Goal: Subscribe to service/newsletter

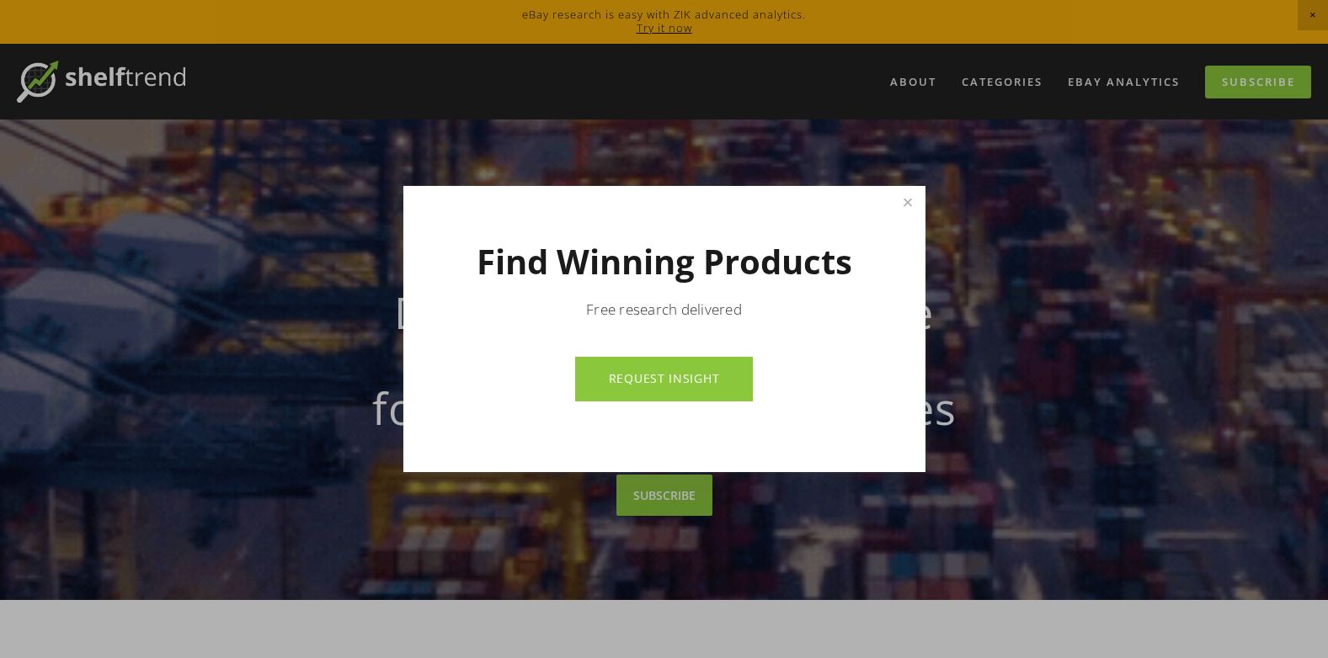
click at [1312, 15] on div at bounding box center [664, 329] width 1328 height 658
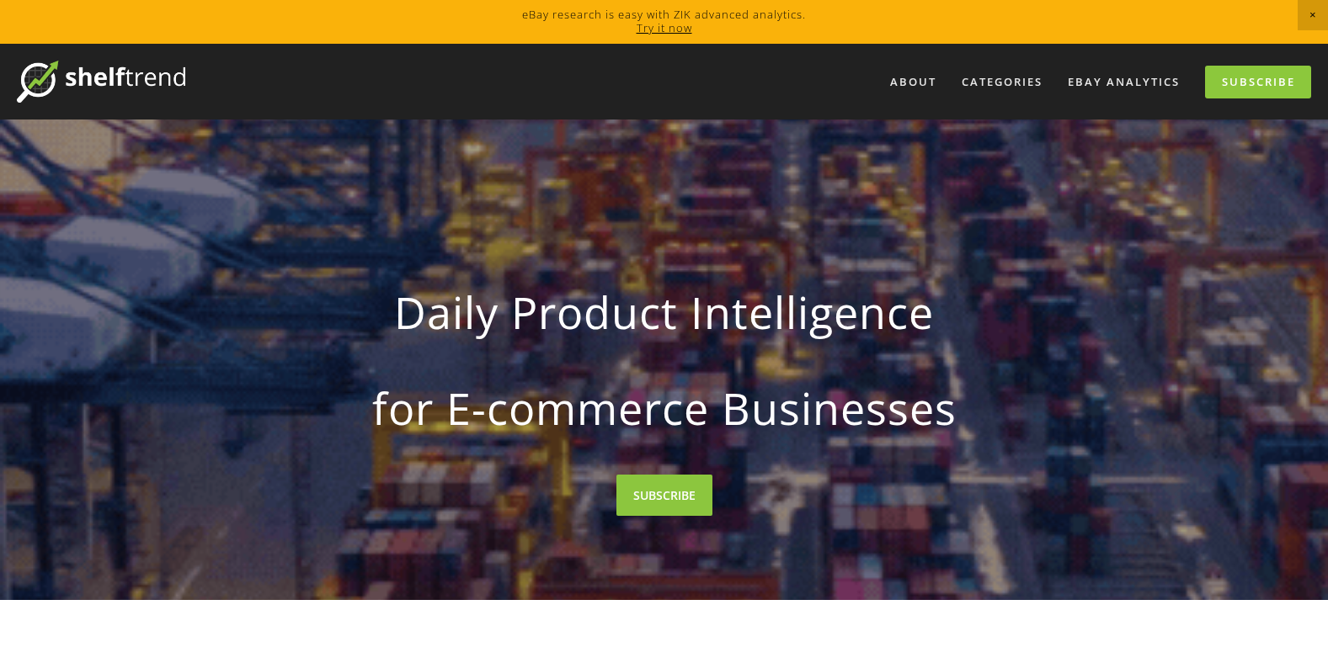
click at [123, 71] on img at bounding box center [101, 82] width 168 height 42
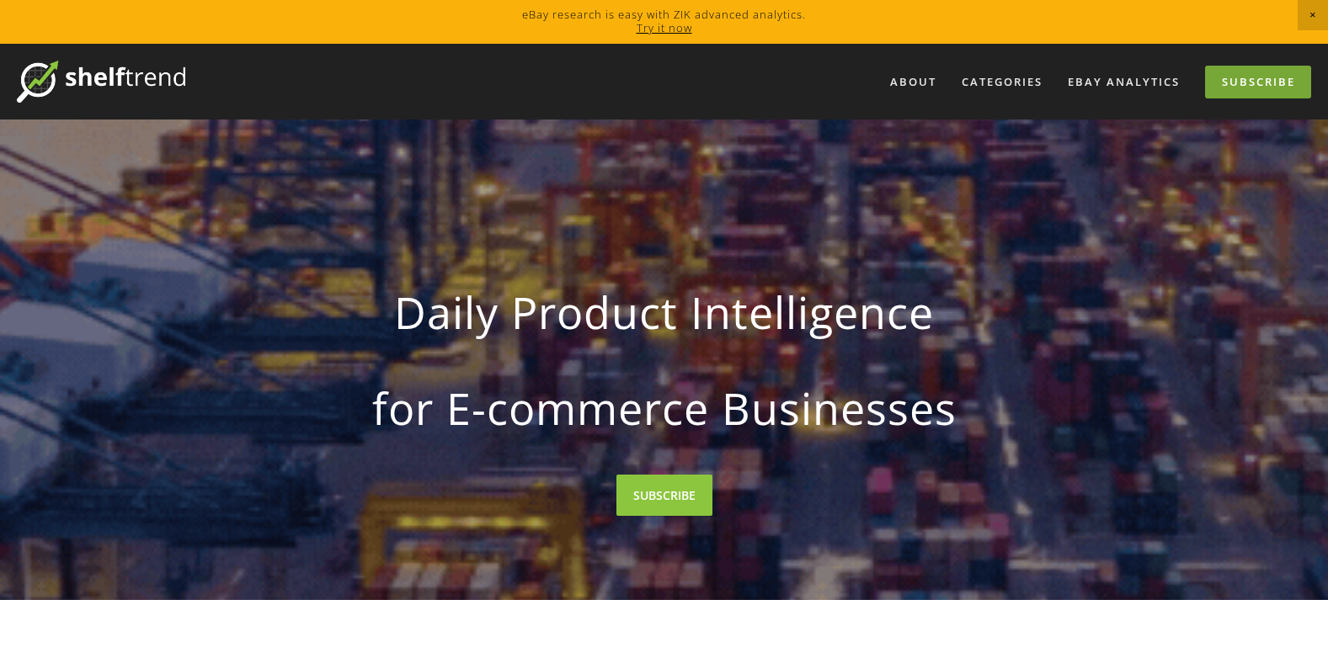
click at [1256, 81] on link "Subscribe" at bounding box center [1258, 82] width 106 height 33
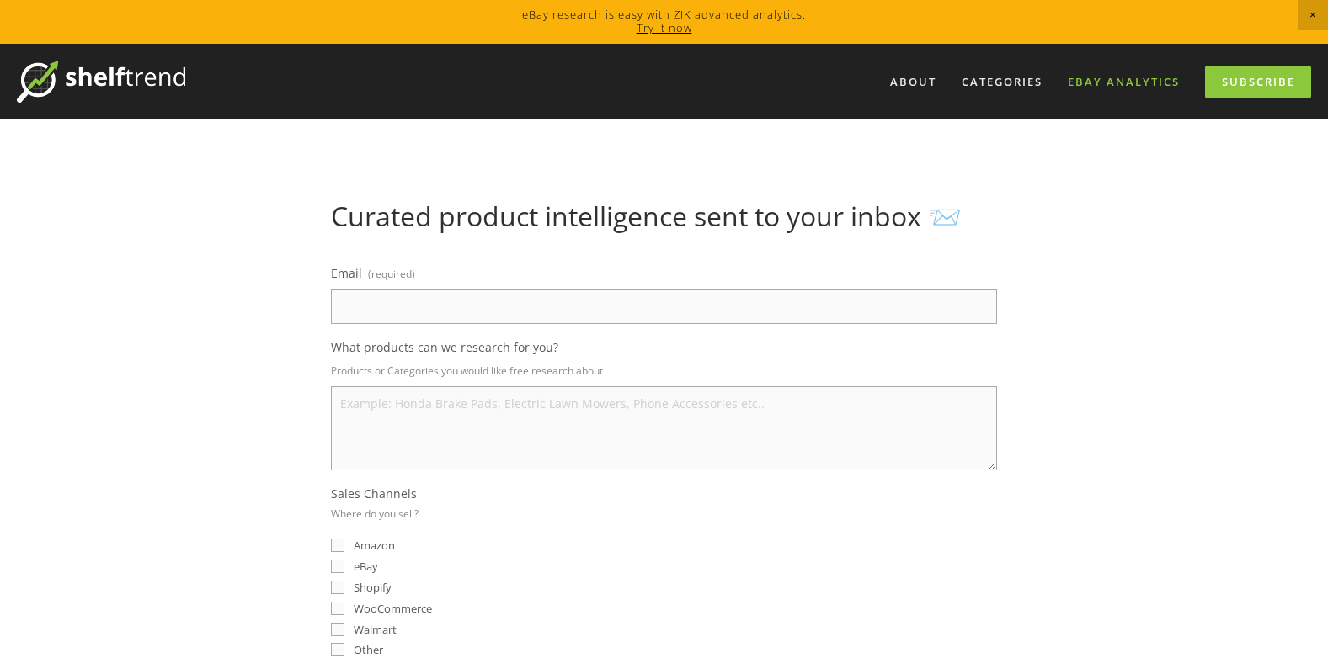
click at [1132, 85] on link "eBay Analytics" at bounding box center [1124, 82] width 134 height 28
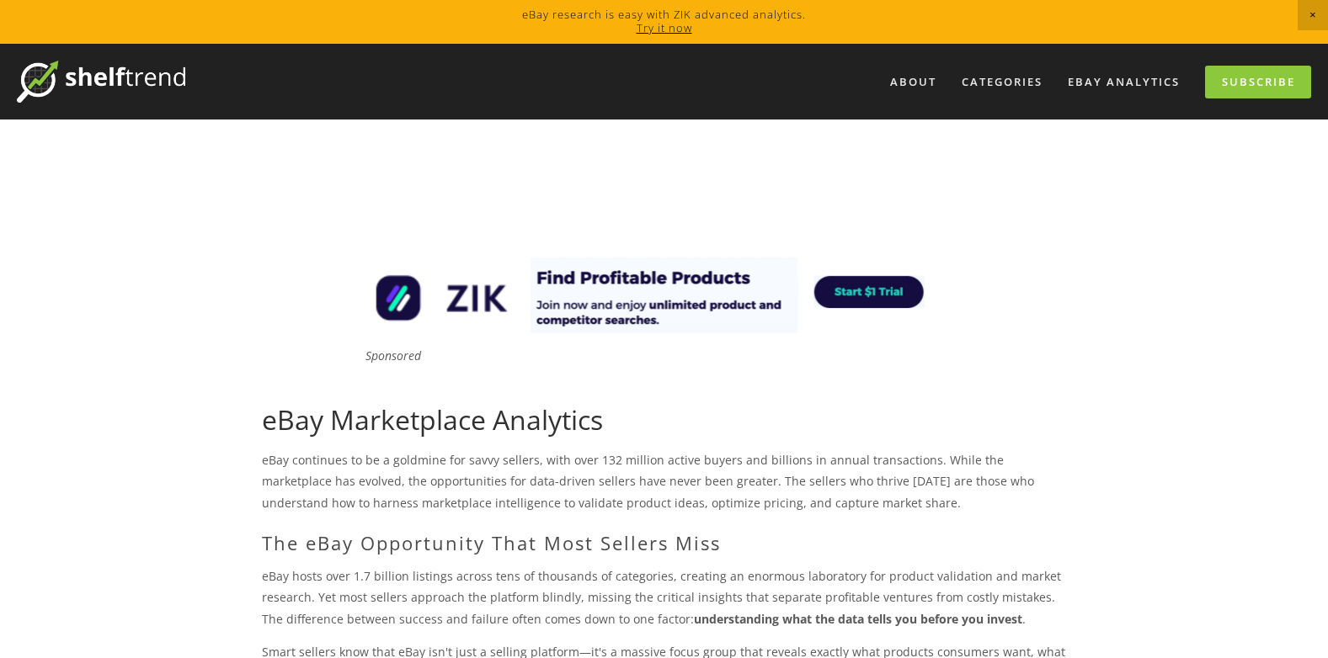
click at [1308, 23] on span "Close Announcement" at bounding box center [1313, 15] width 30 height 30
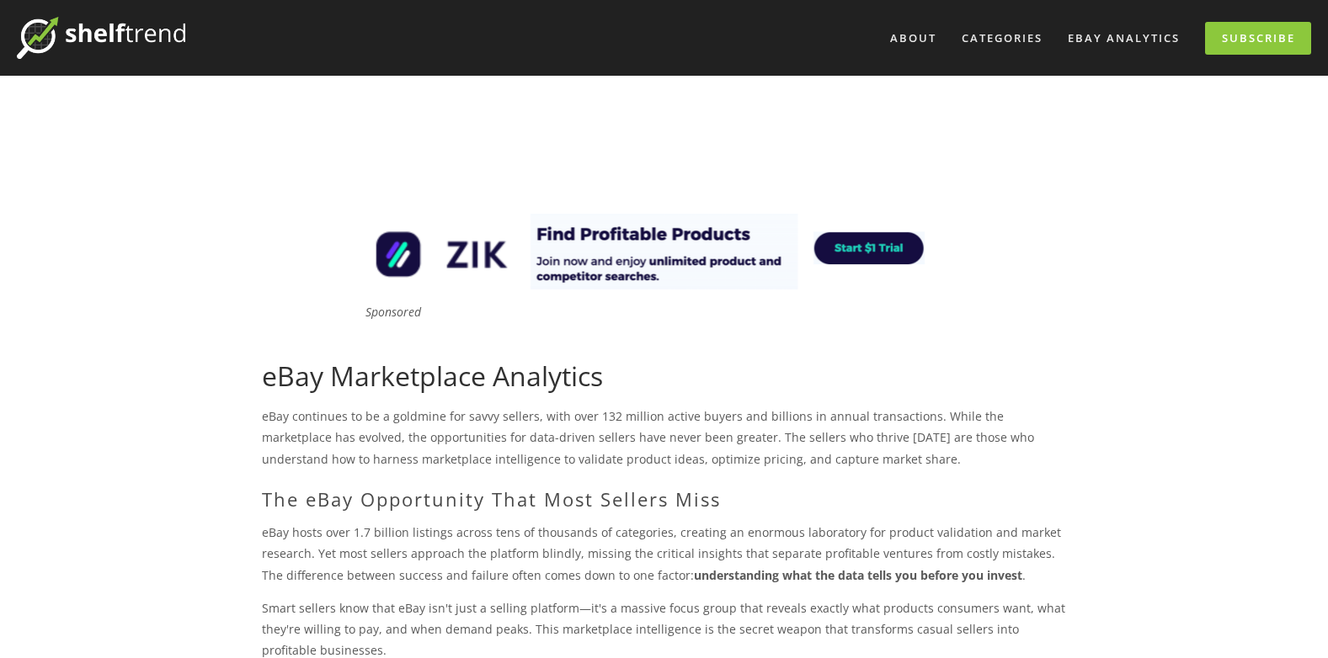
drag, startPoint x: 133, startPoint y: 19, endPoint x: 128, endPoint y: 30, distance: 12.1
click at [132, 21] on img at bounding box center [101, 38] width 168 height 42
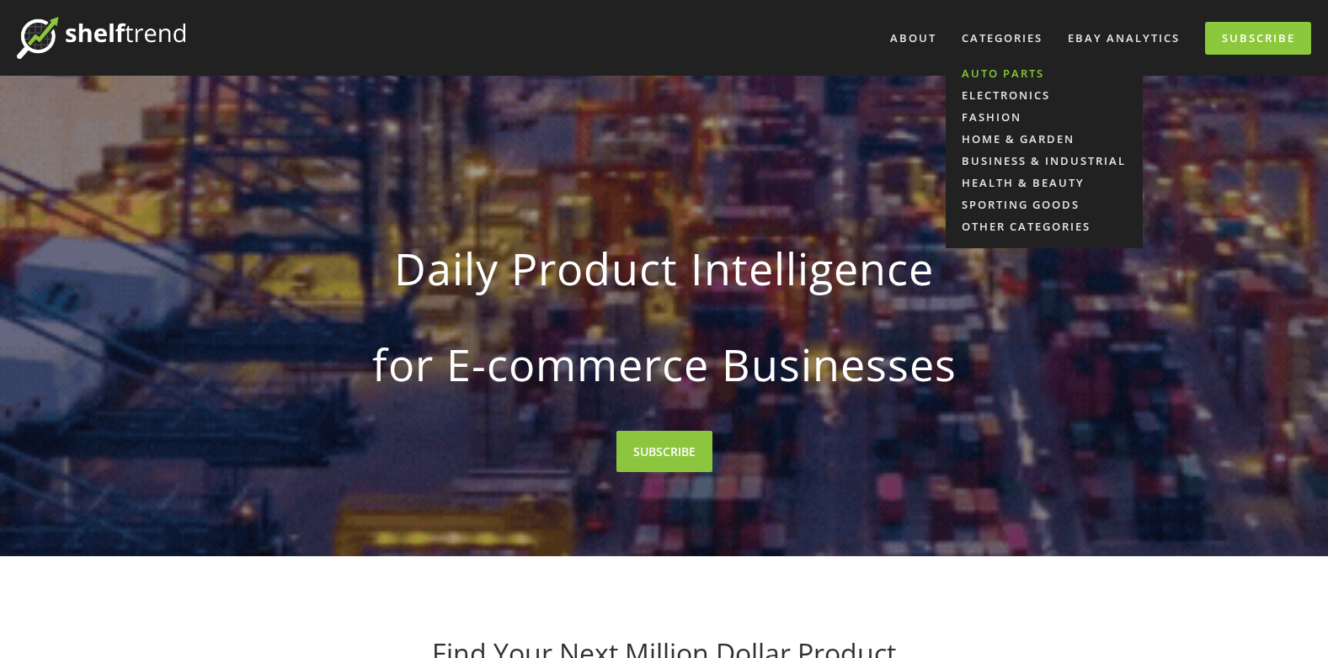
click at [1021, 73] on link "Auto Parts" at bounding box center [1044, 73] width 197 height 22
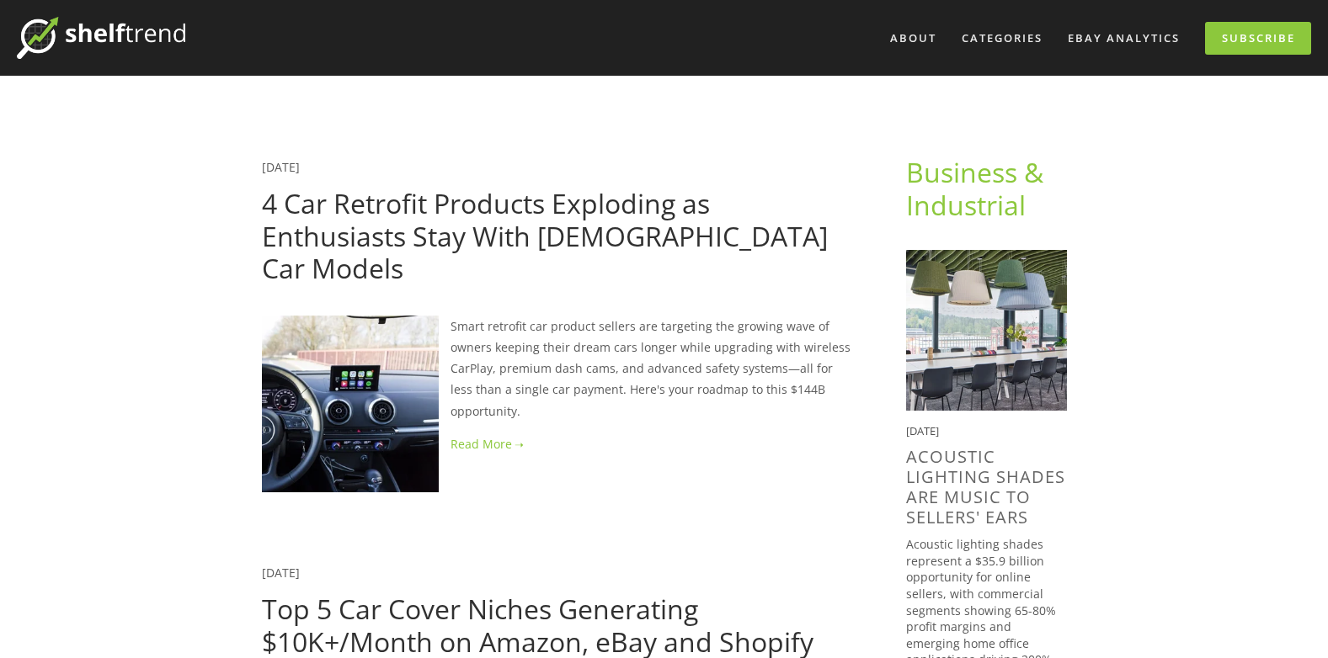
click at [37, 49] on img at bounding box center [101, 38] width 168 height 42
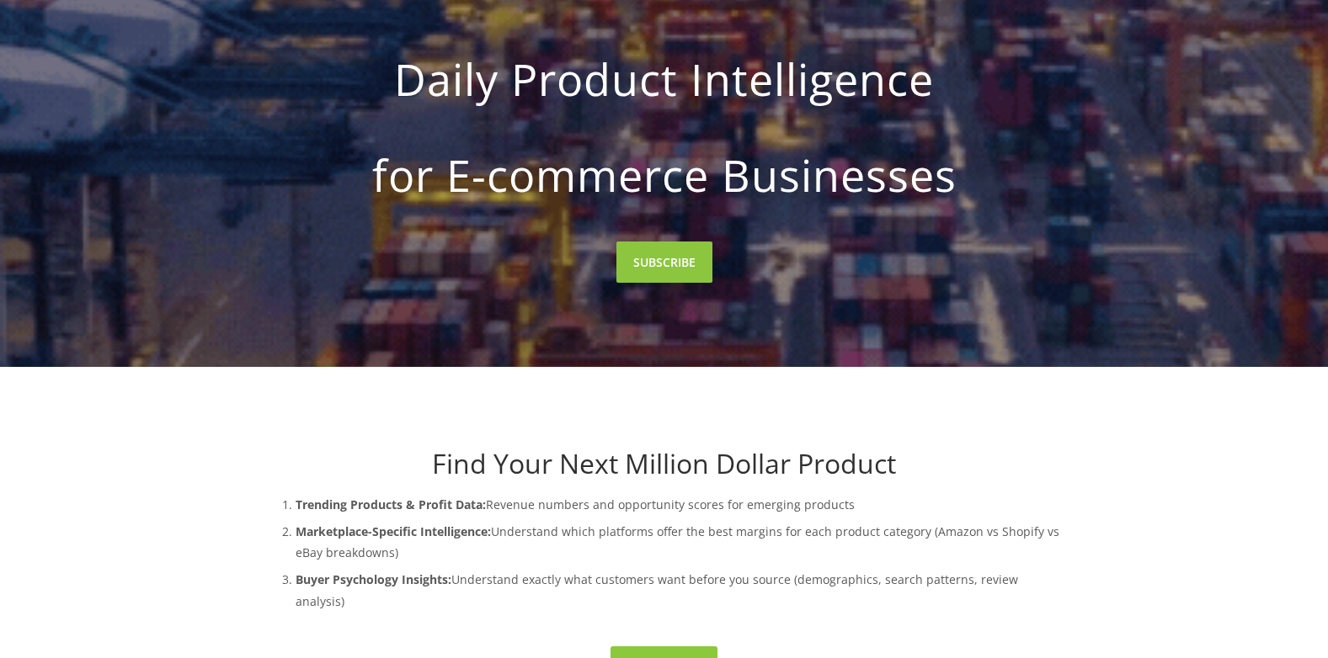
scroll to position [337, 0]
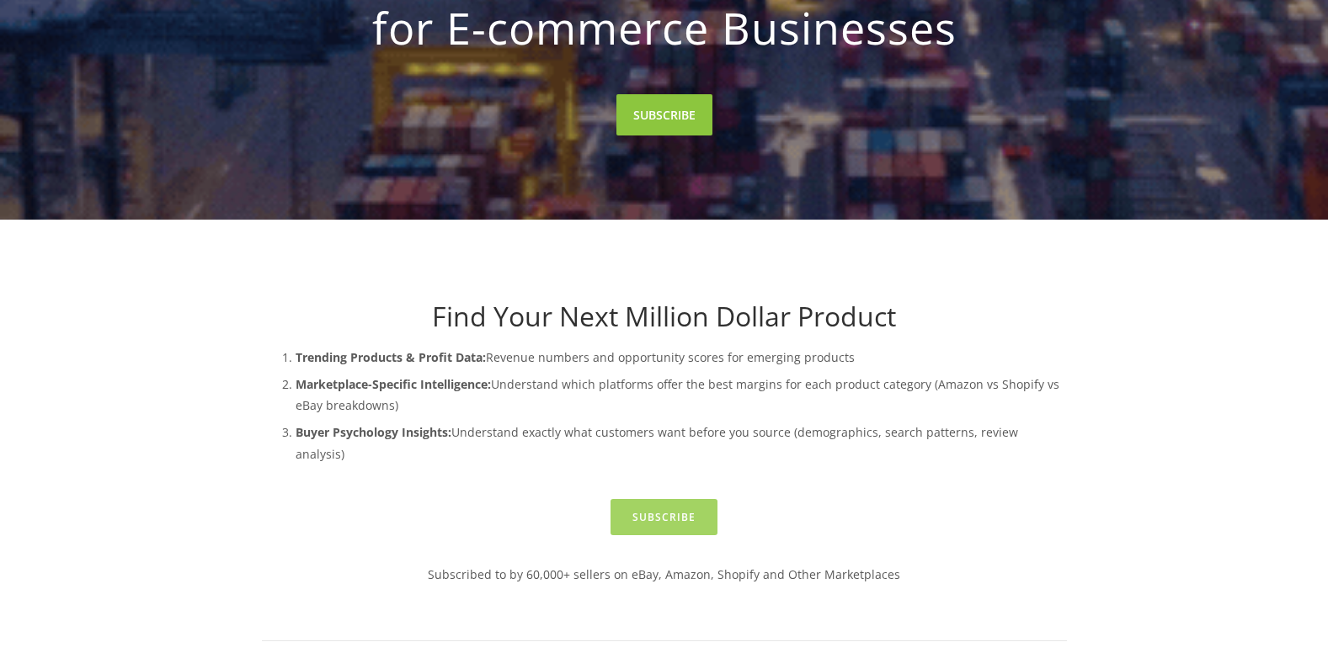
click at [646, 499] on link "Subscribe" at bounding box center [663, 517] width 107 height 36
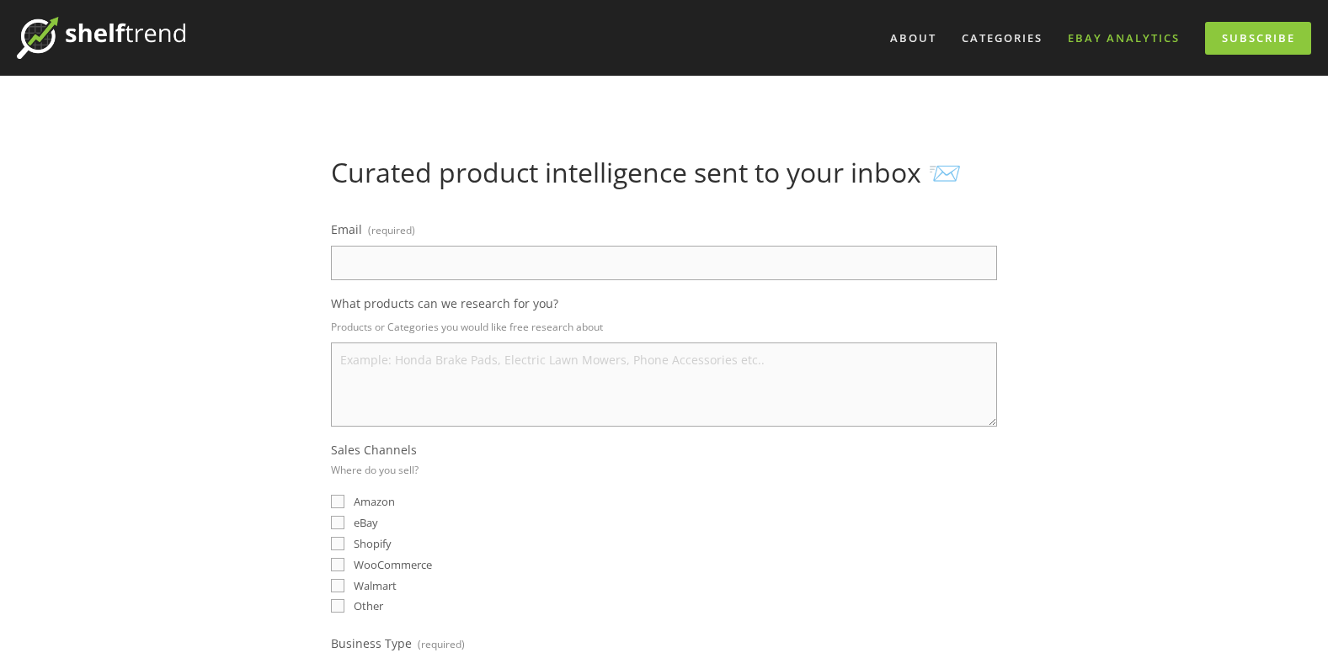
click at [1170, 40] on link "eBay Analytics" at bounding box center [1124, 38] width 134 height 28
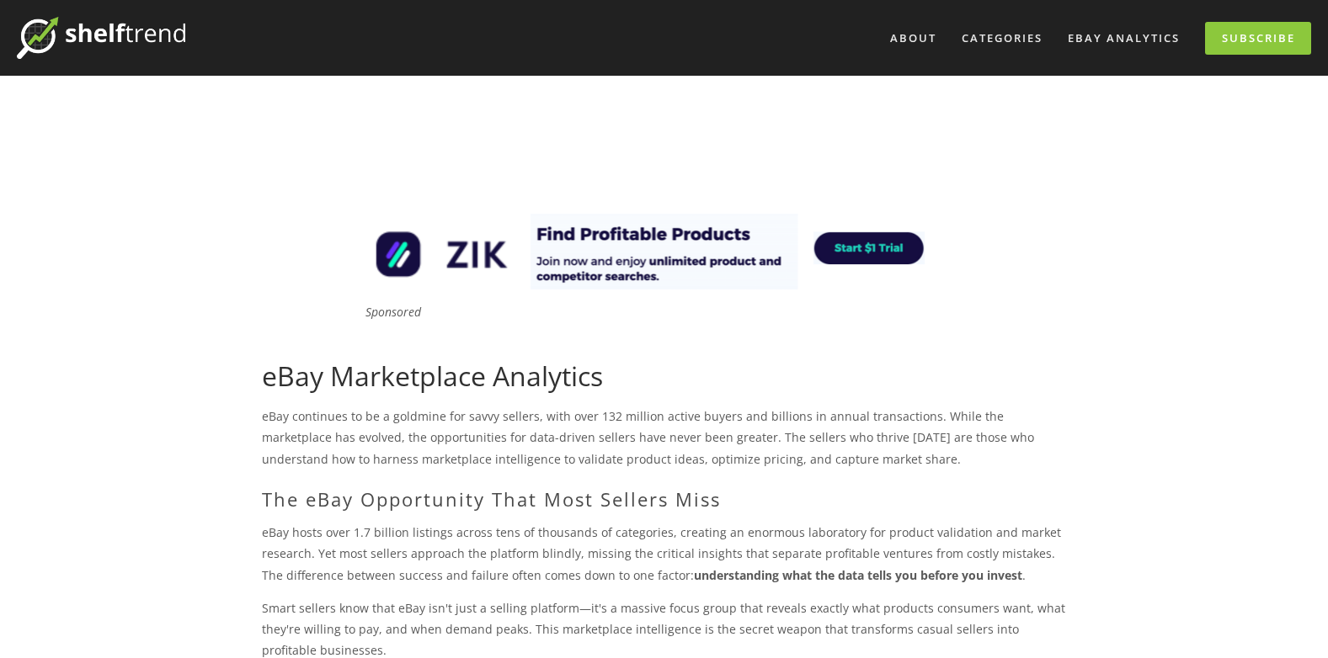
click at [71, 31] on img at bounding box center [101, 38] width 168 height 42
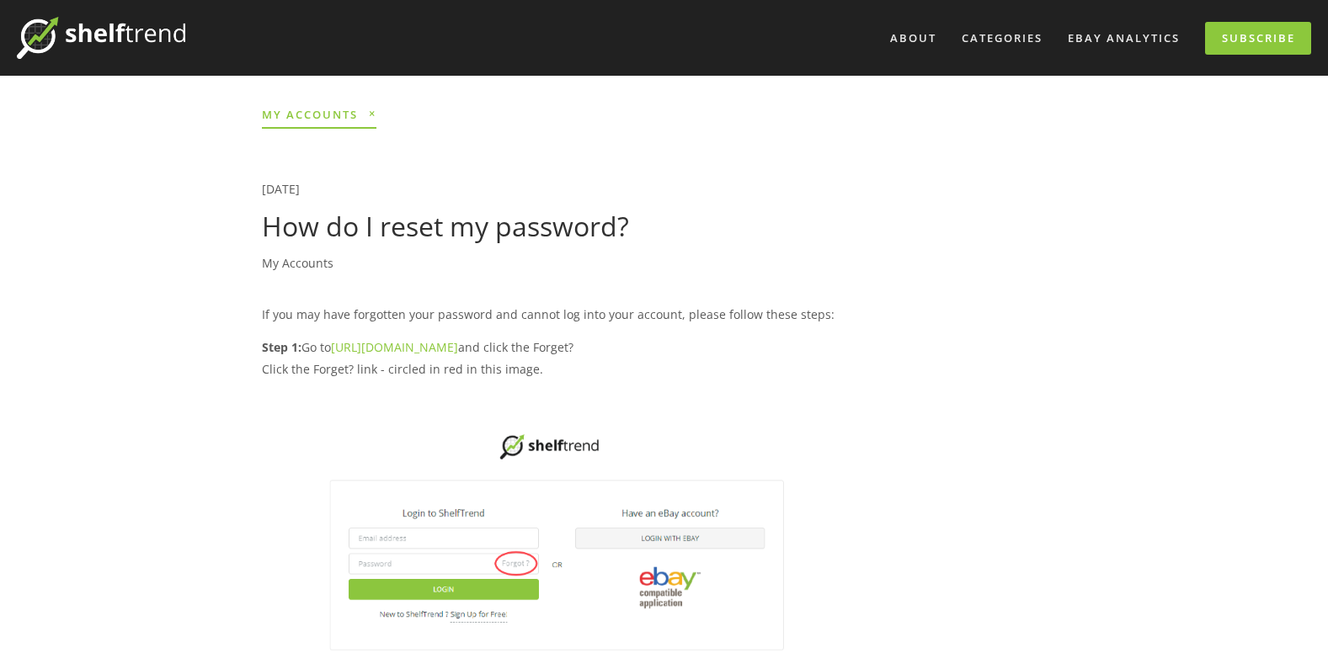
click at [386, 353] on link "https://app.shelftrend.com/login" at bounding box center [394, 347] width 127 height 16
click at [344, 116] on span "My Accounts" at bounding box center [319, 113] width 115 height 15
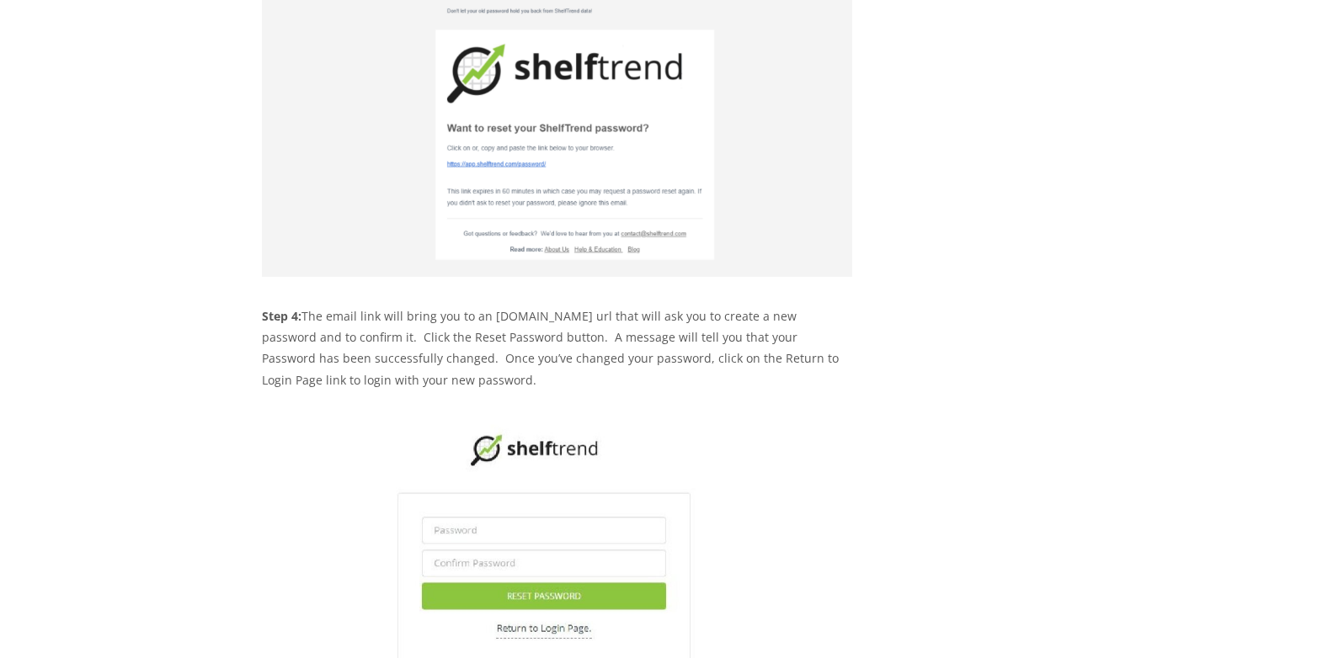
scroll to position [1431, 0]
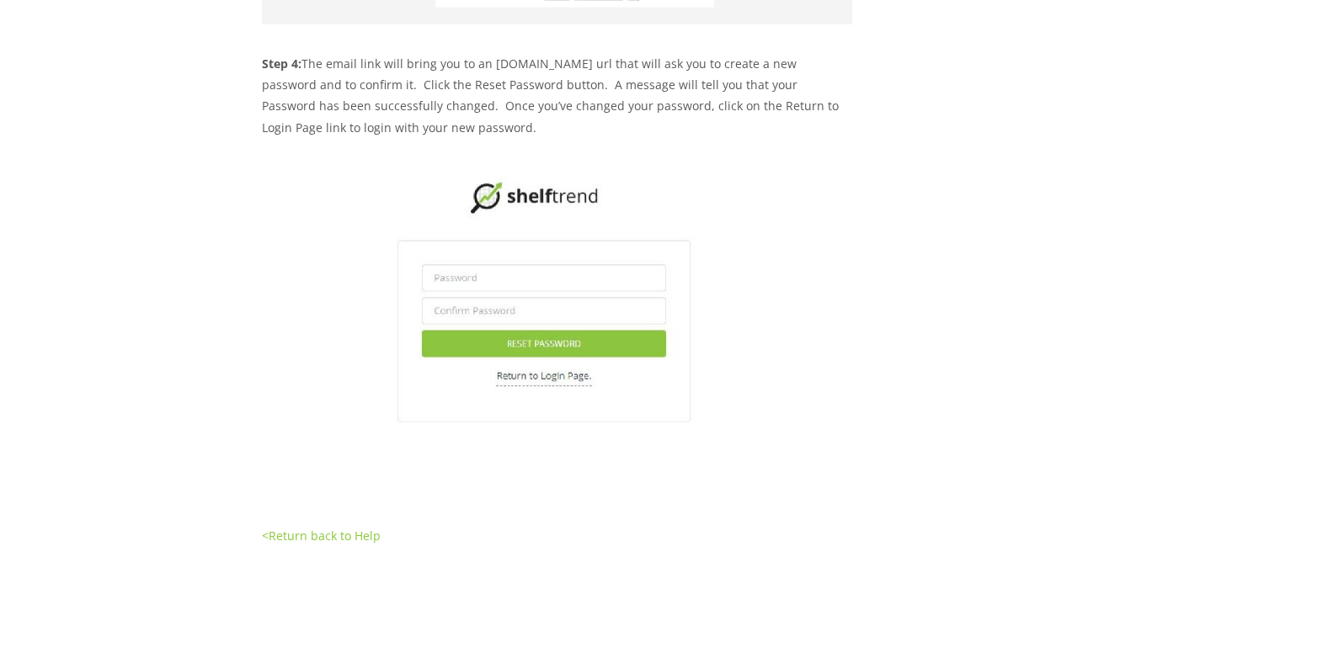
click at [346, 540] on link "<Return back to Help" at bounding box center [321, 536] width 119 height 16
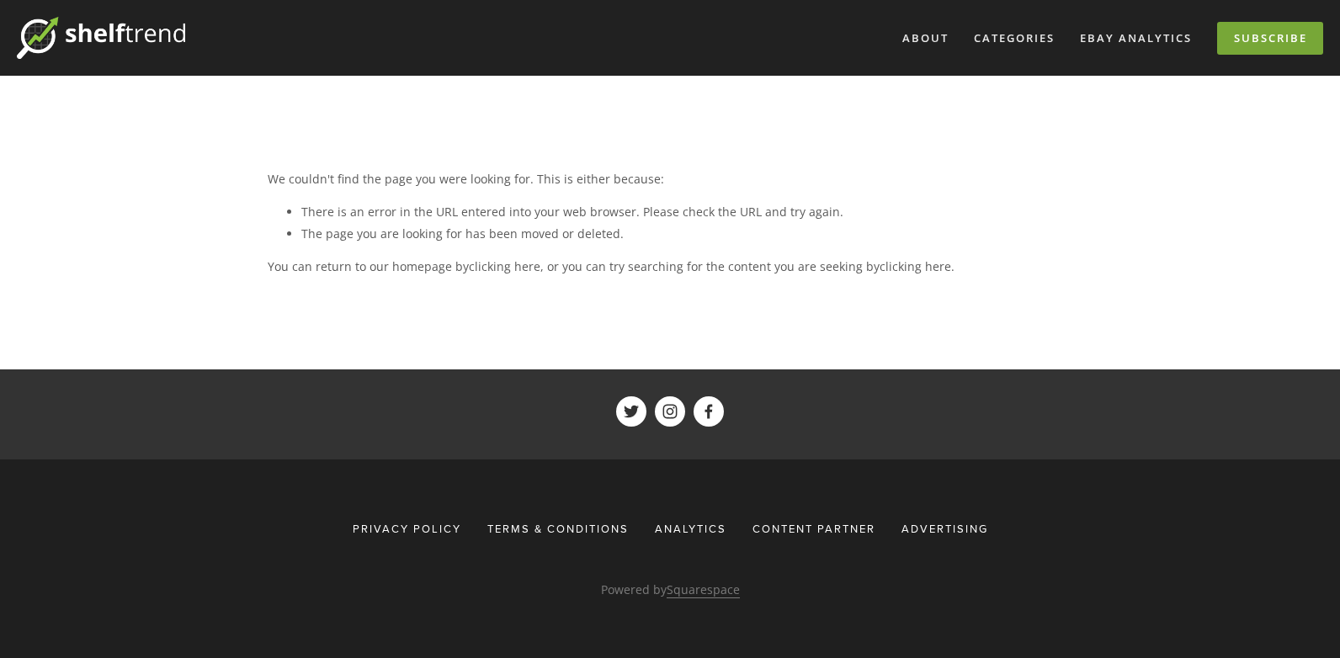
click at [1222, 40] on link "Subscribe" at bounding box center [1271, 38] width 106 height 33
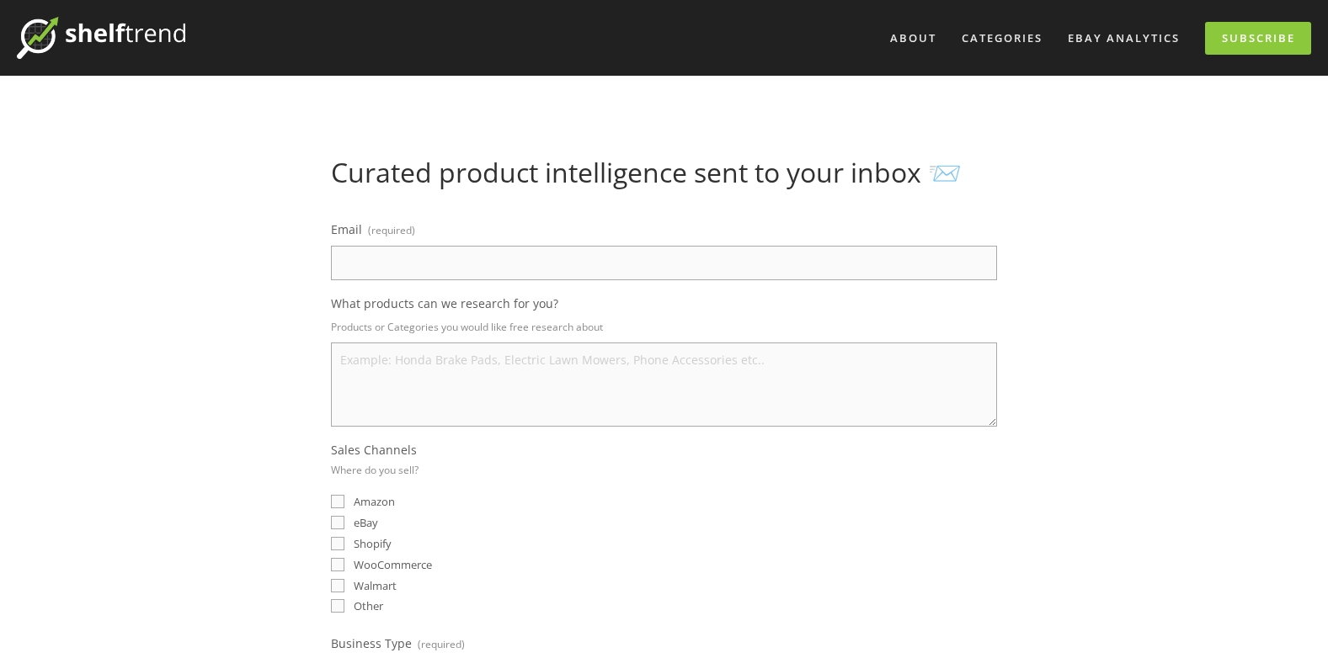
click at [772, 274] on input "Email (required)" at bounding box center [664, 263] width 666 height 35
type input "contact@frades.fr"
click at [463, 379] on textarea "What products can we research for you?" at bounding box center [664, 385] width 666 height 84
type textarea "Garage equipment products"
click at [335, 524] on input "eBay" at bounding box center [337, 522] width 13 height 13
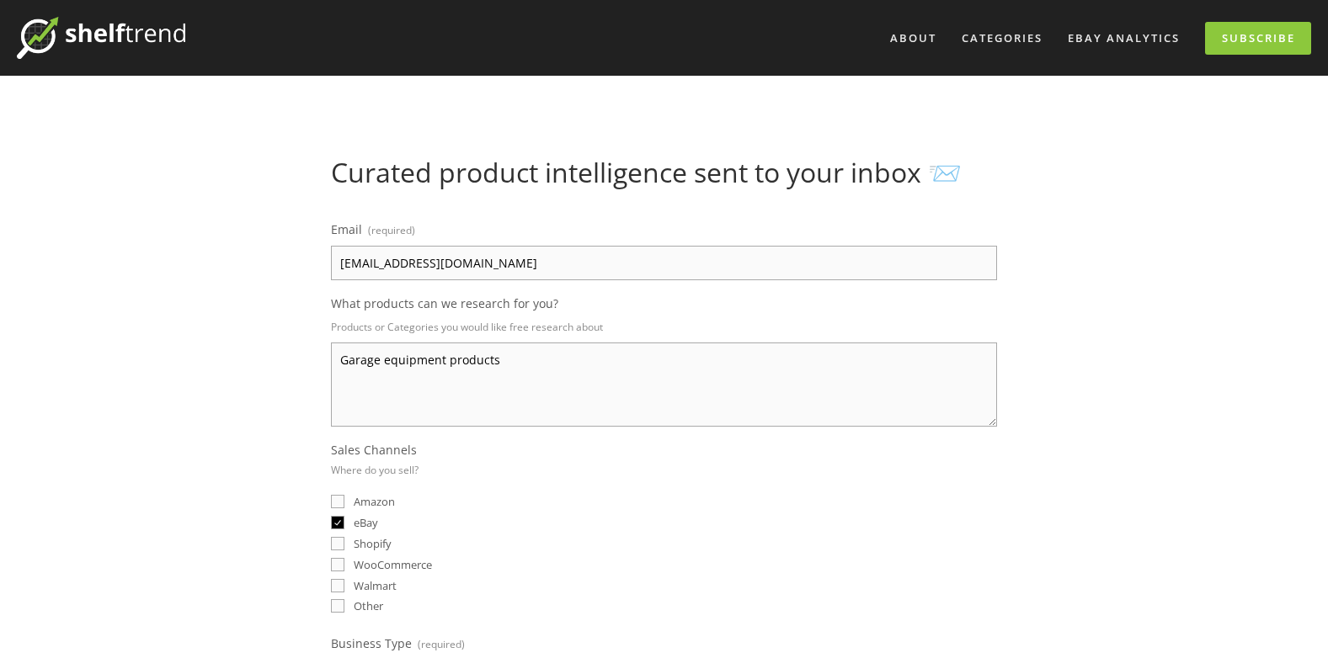
checkbox input "true"
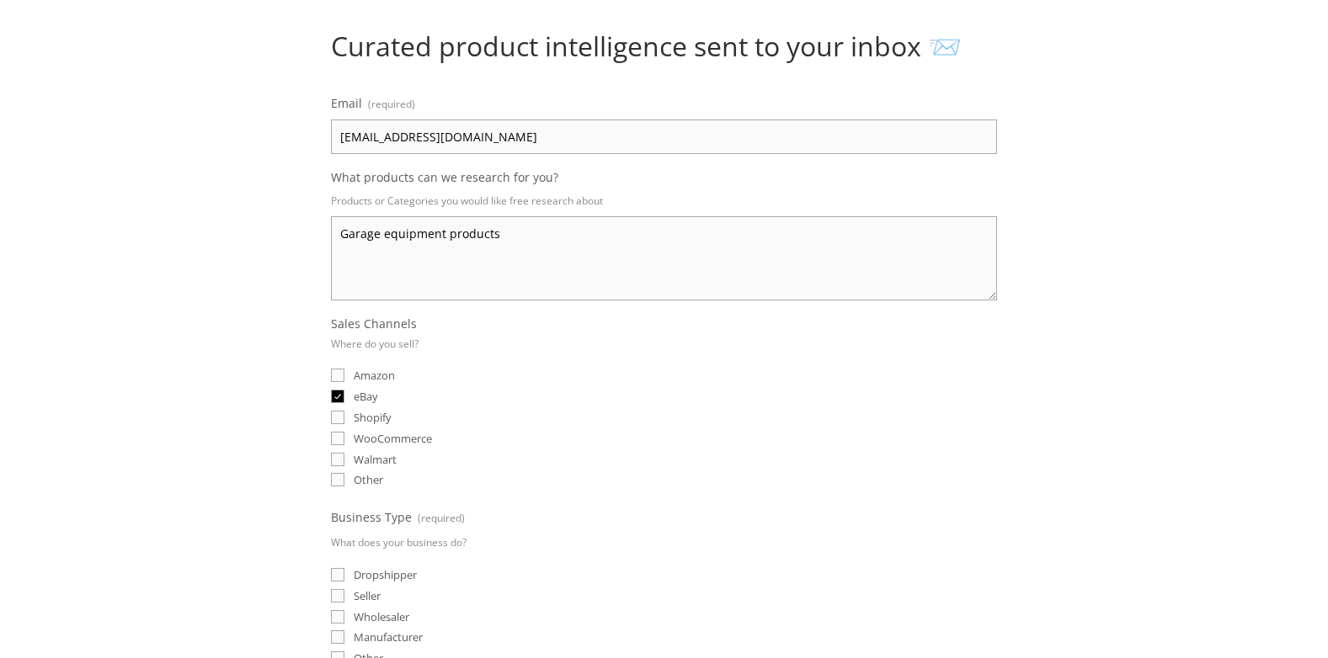
scroll to position [168, 0]
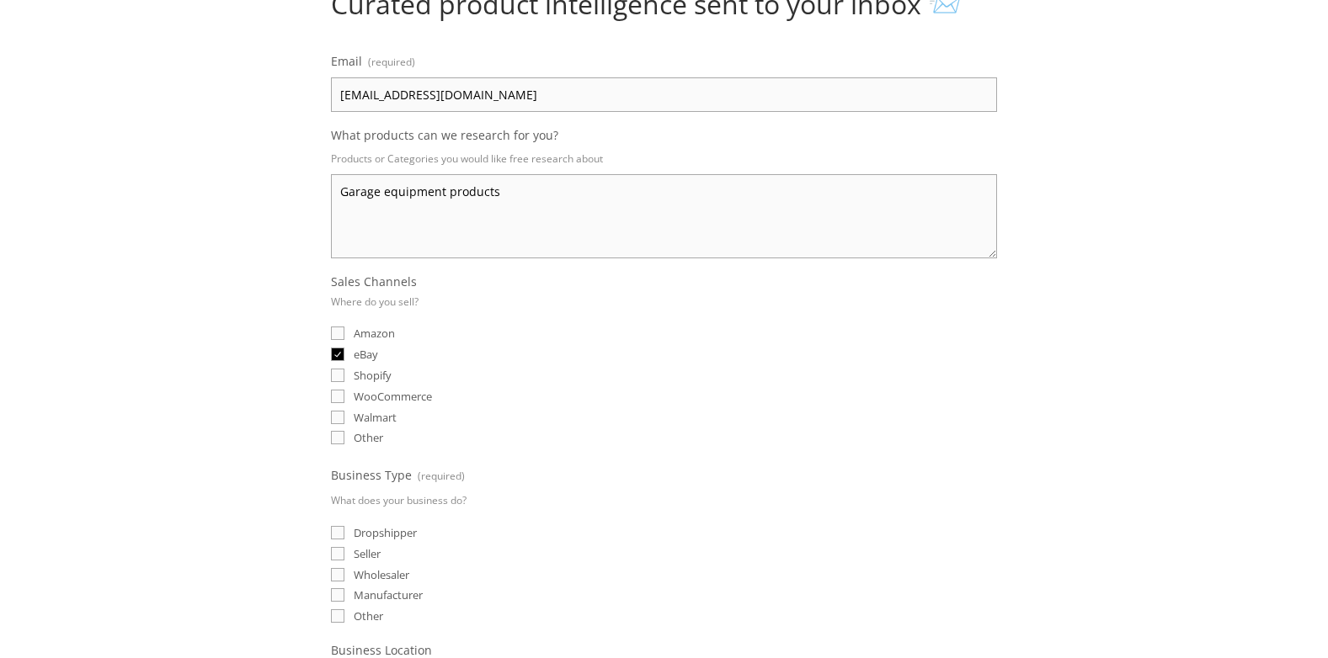
click at [342, 440] on input "Other" at bounding box center [337, 437] width 13 height 13
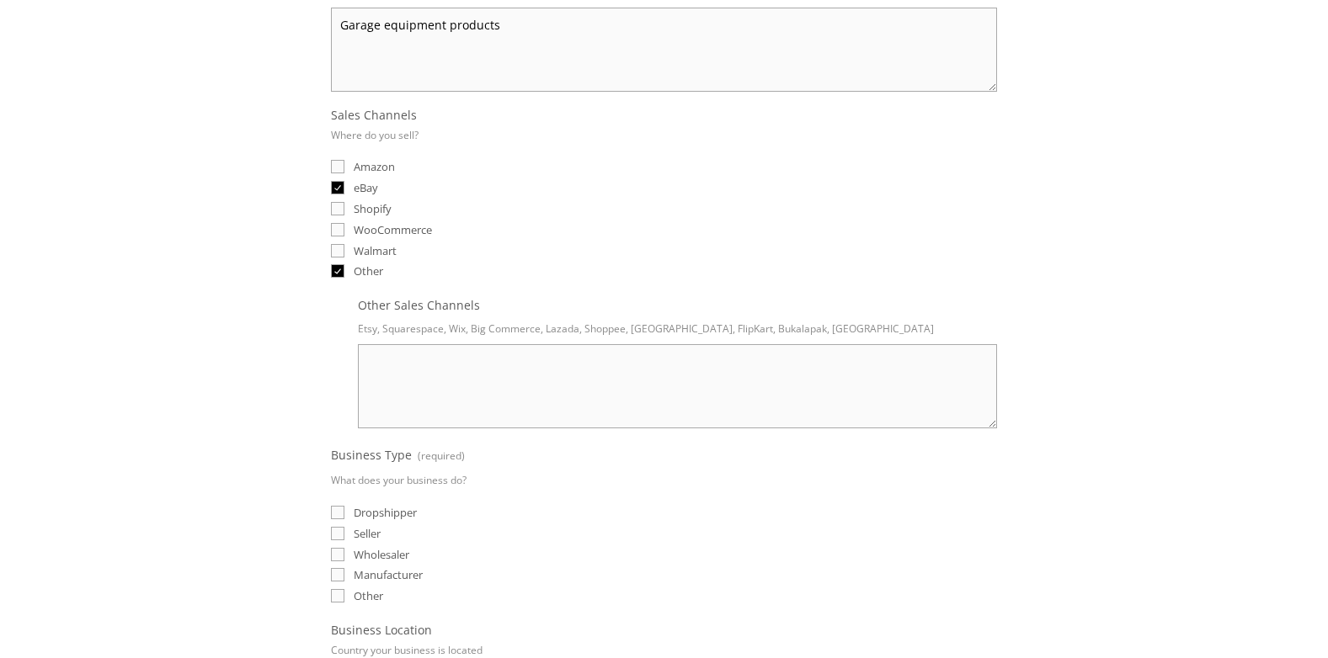
scroll to position [337, 0]
click at [333, 271] on input "Other" at bounding box center [337, 269] width 13 height 13
checkbox input "false"
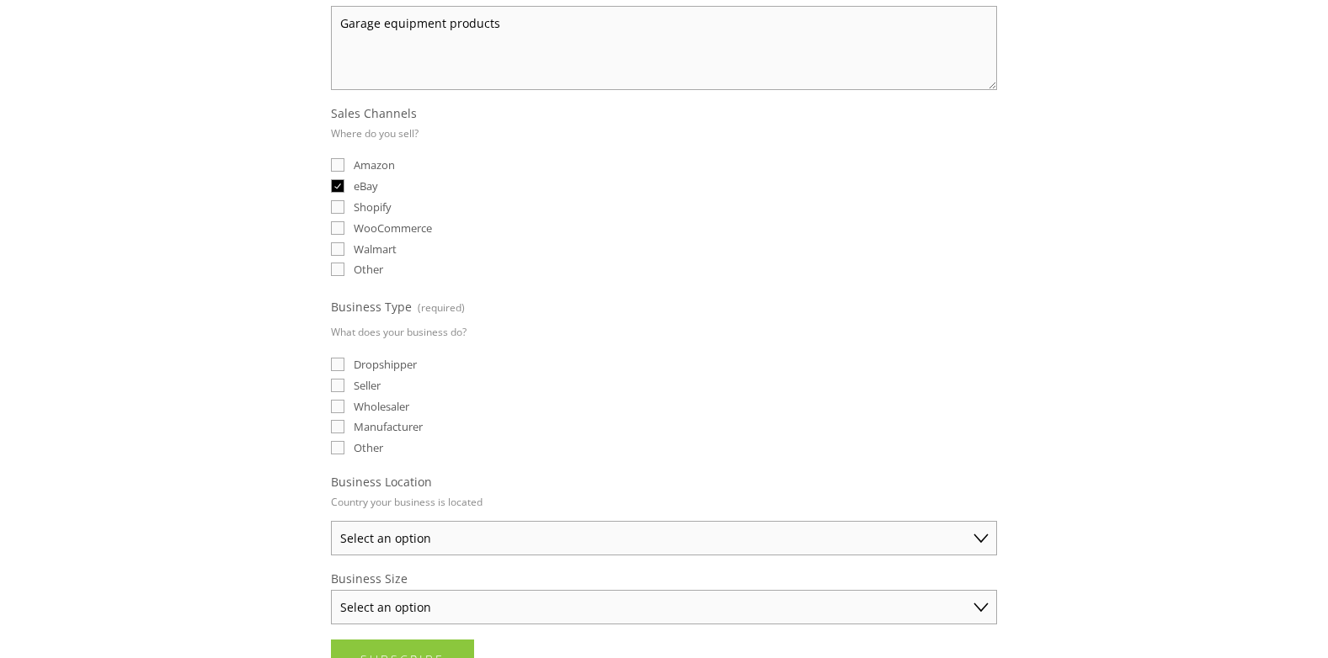
click at [336, 382] on input "Seller" at bounding box center [337, 385] width 13 height 13
checkbox input "true"
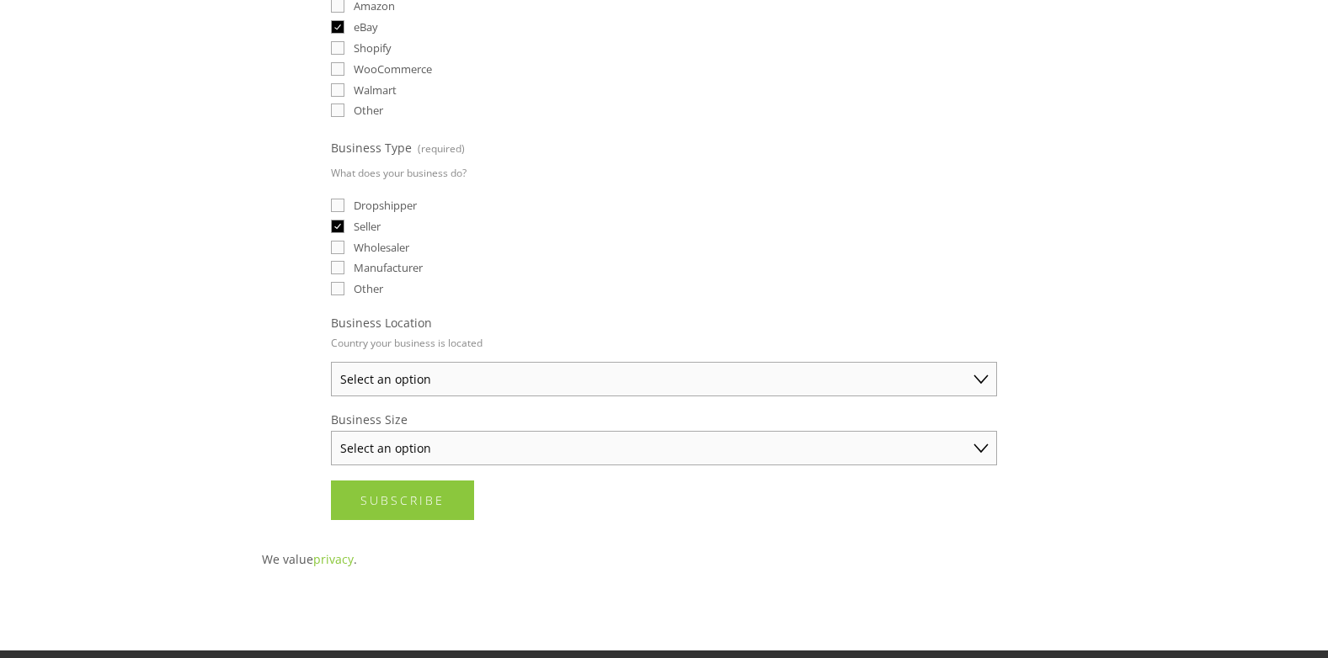
scroll to position [505, 0]
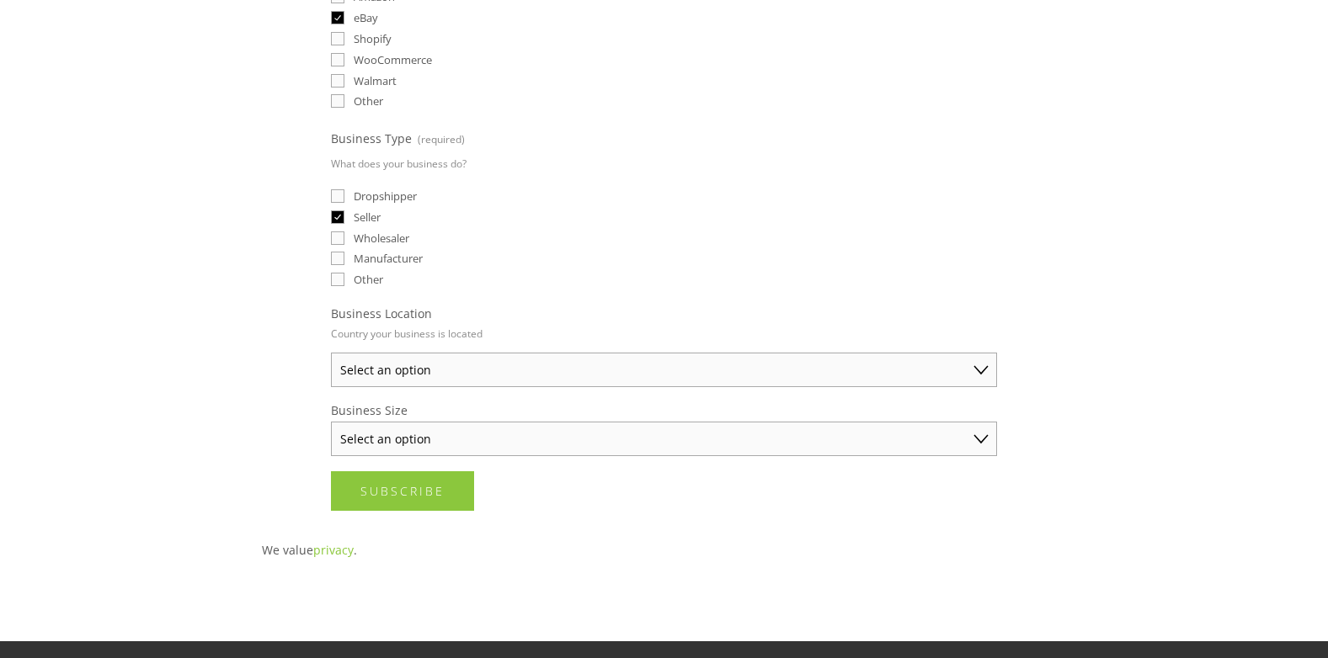
click at [399, 368] on select "Select an option Australia United States United Kingdom China Japan Germany Can…" at bounding box center [664, 370] width 666 height 35
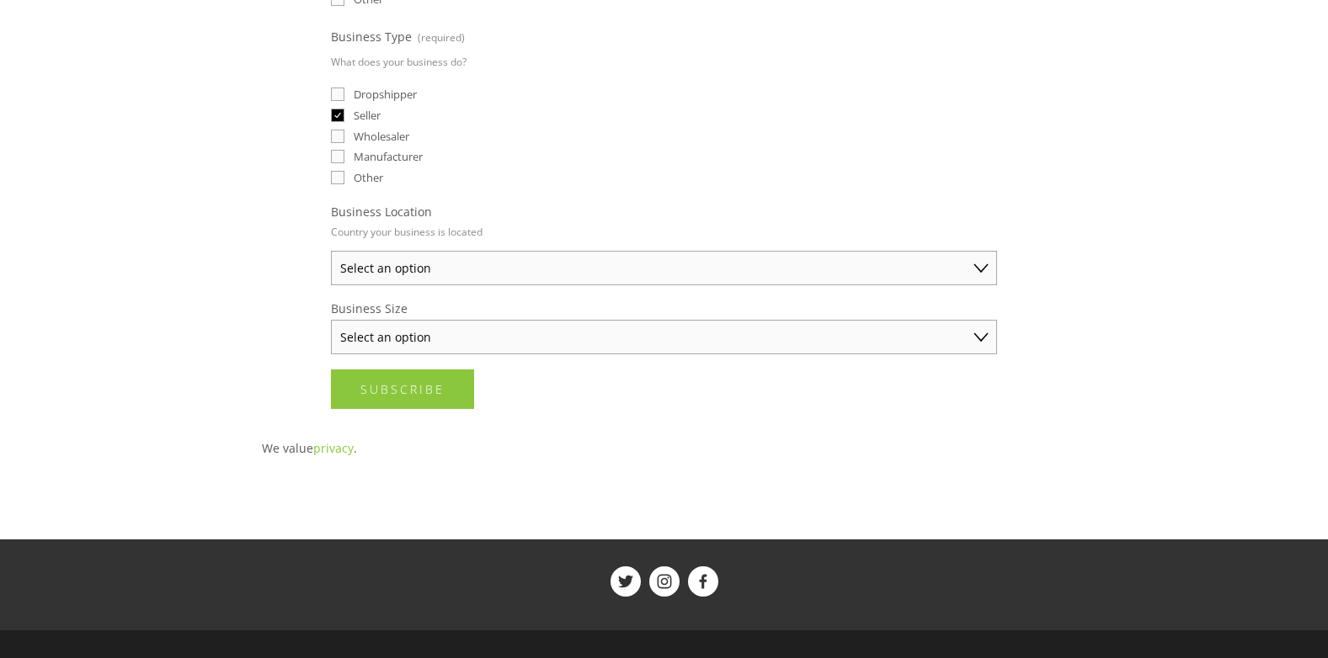
scroll to position [605, 0]
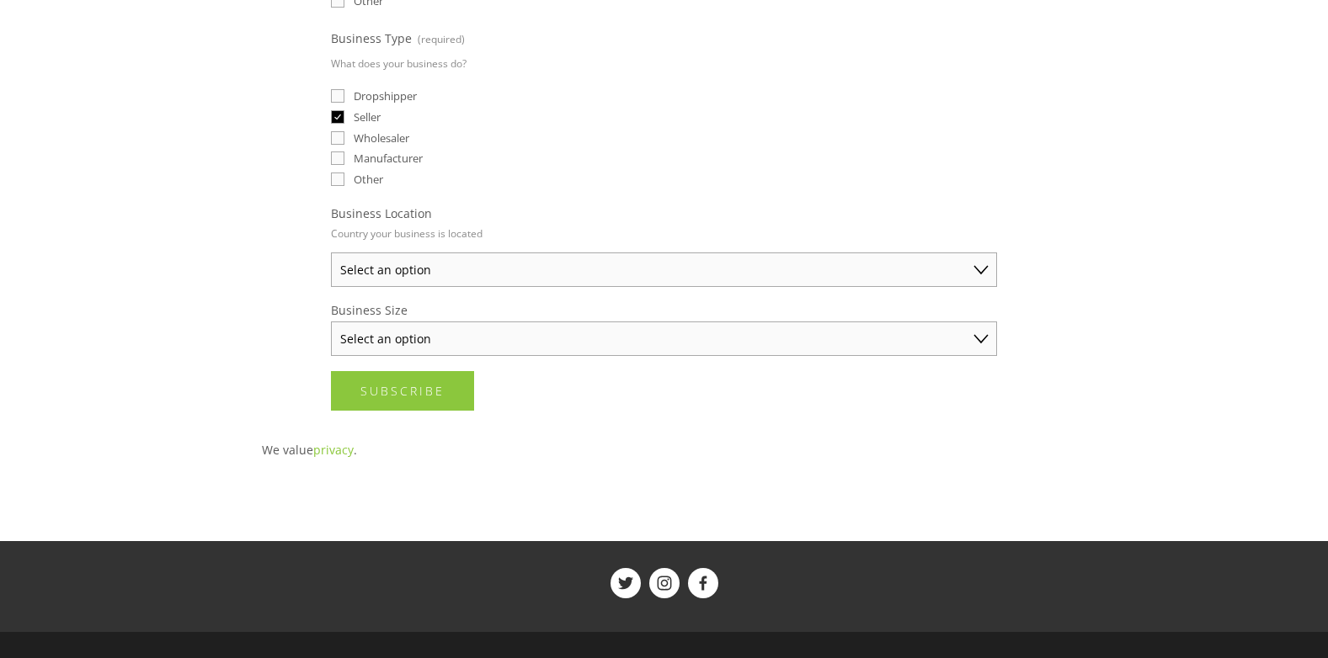
click at [411, 272] on select "Select an option Australia United States United Kingdom China Japan Germany Can…" at bounding box center [664, 270] width 666 height 35
select select "Other"
click at [331, 253] on select "Select an option Australia United States United Kingdom China Japan Germany Can…" at bounding box center [664, 270] width 666 height 35
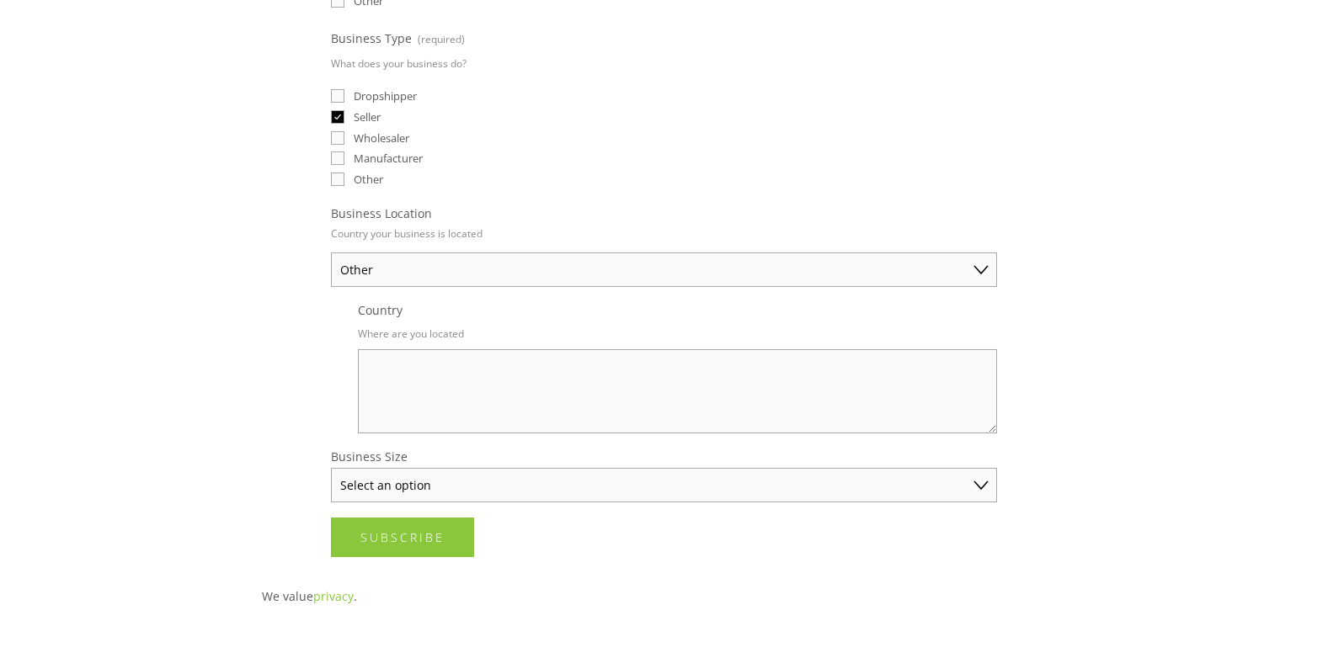
click at [411, 364] on textarea "Country" at bounding box center [677, 391] width 639 height 84
type textarea "France"
click at [399, 487] on select "Select an option Solo Merchant (under $50K annual sales) Small Business ($50K -…" at bounding box center [664, 485] width 666 height 35
select select "Small Business ($50K - $250K annual sales)"
click at [331, 468] on select "Select an option Solo Merchant (under $50K annual sales) Small Business ($50K -…" at bounding box center [664, 485] width 666 height 35
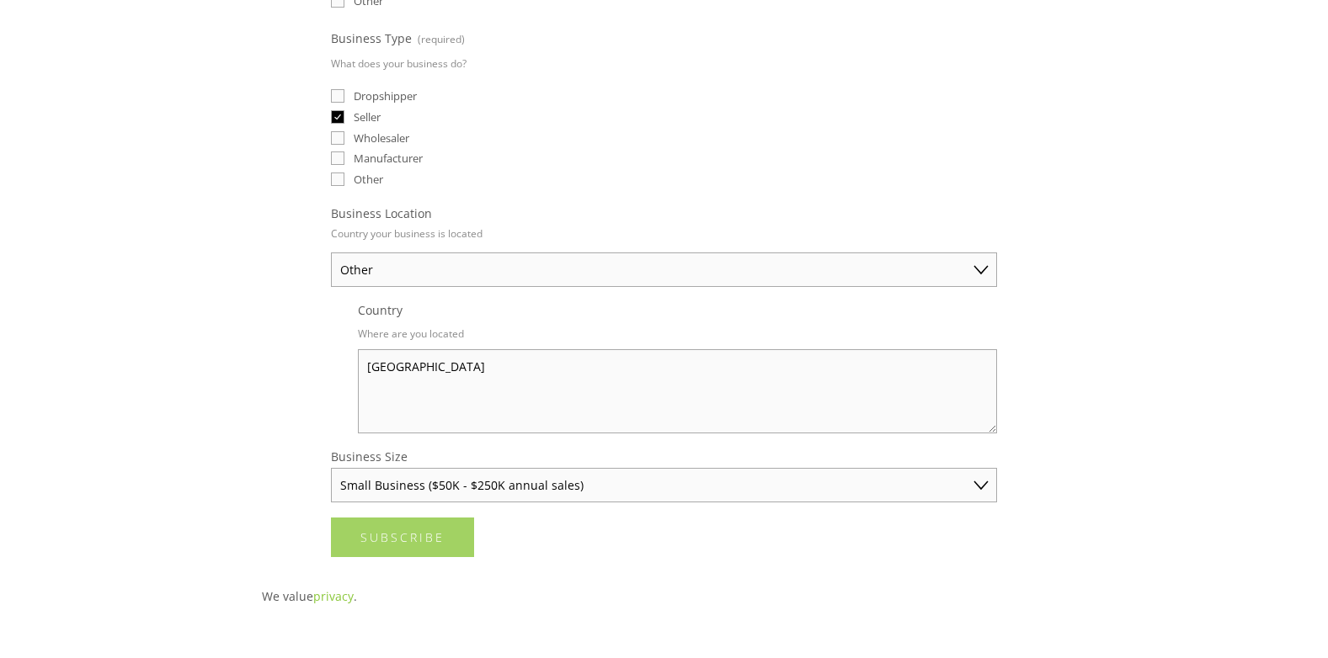
click at [432, 544] on span "Subscribe" at bounding box center [402, 538] width 84 height 16
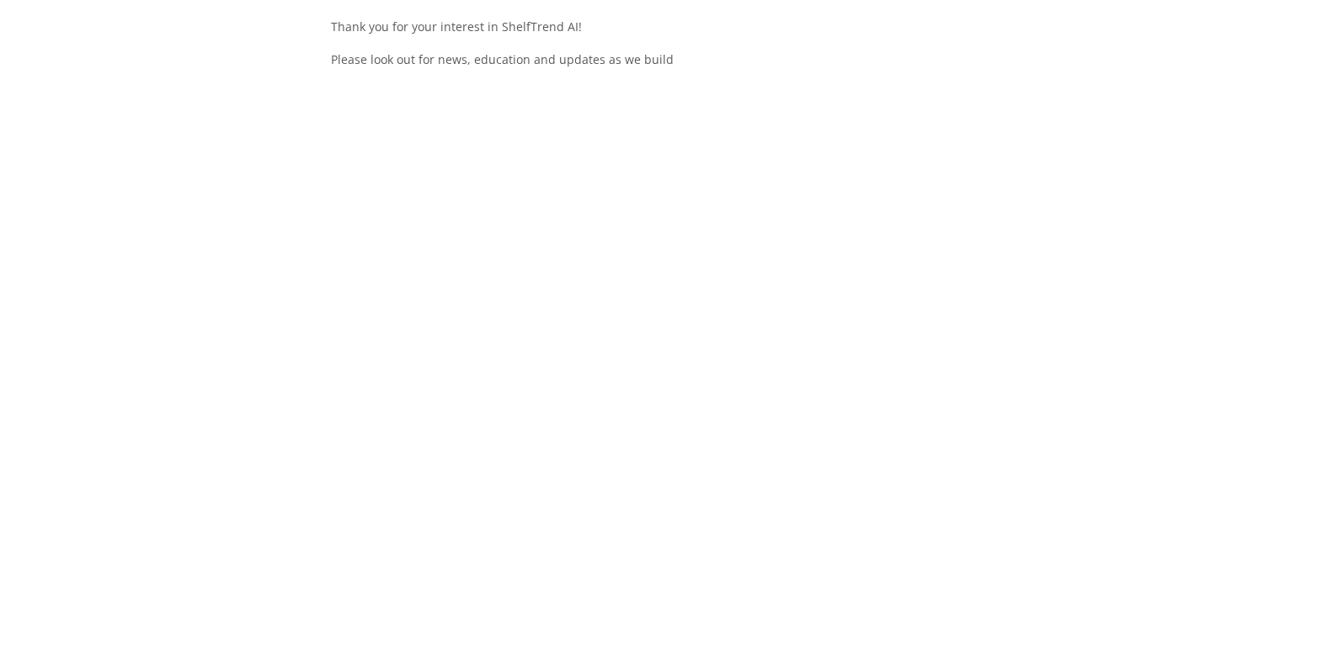
scroll to position [0, 0]
